Goal: Information Seeking & Learning: Learn about a topic

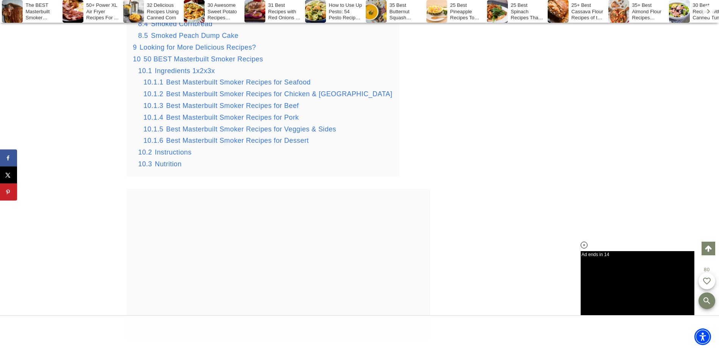
scroll to position [1854, 0]
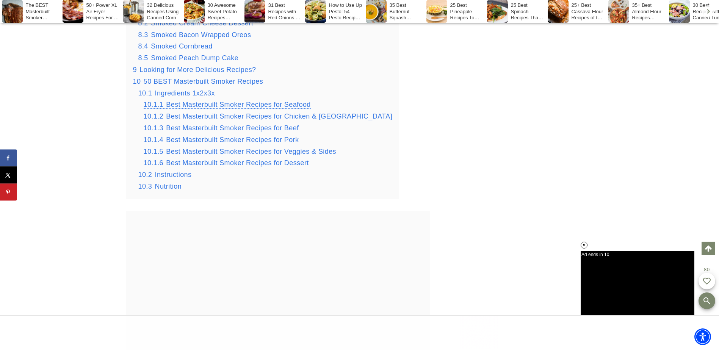
click at [233, 108] on span "Best Masterbuilt Smoker Recipes for Seafood" at bounding box center [238, 105] width 144 height 8
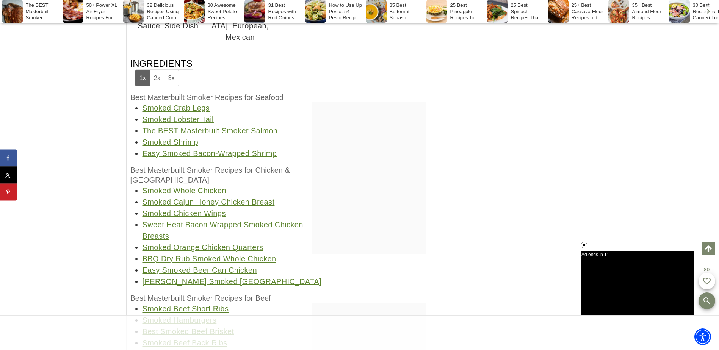
scroll to position [37291, 0]
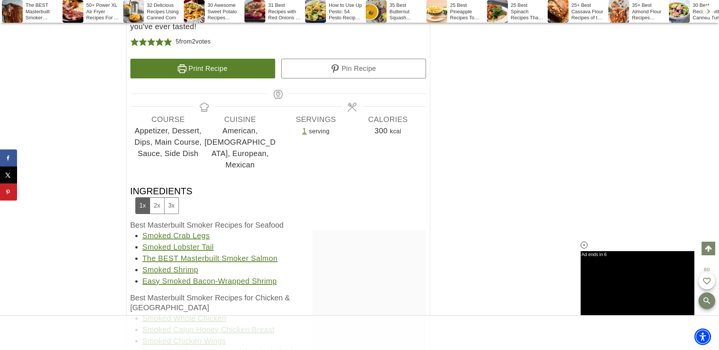
click at [185, 254] on link "The BEST Masterbuilt Smoker Salmon" at bounding box center [210, 258] width 135 height 8
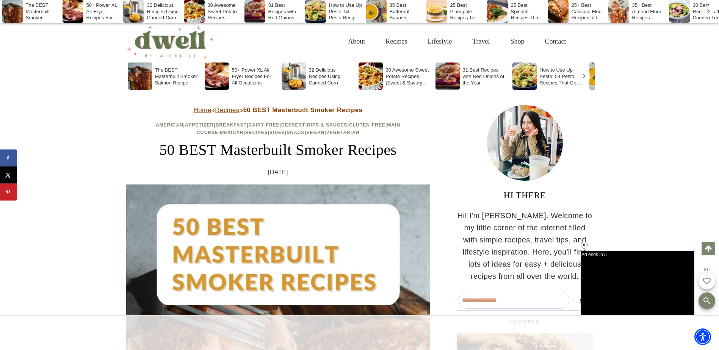
scroll to position [37291, 0]
